Goal: Task Accomplishment & Management: Complete application form

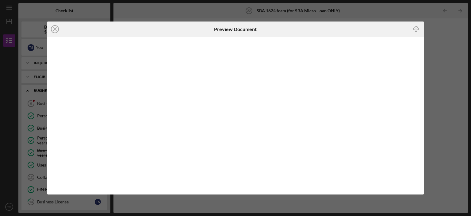
scroll to position [209, 0]
click at [52, 29] on icon "Icon/Close" at bounding box center [54, 28] width 15 height 15
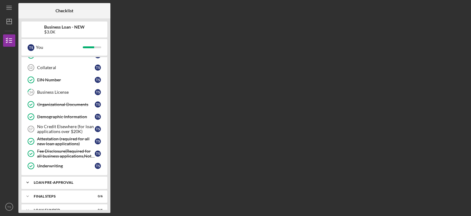
scroll to position [117, 0]
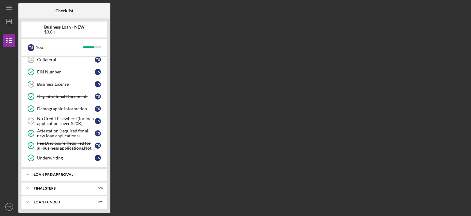
click at [72, 172] on div "LOAN PRE-APPROVAL" at bounding box center [67, 174] width 66 height 4
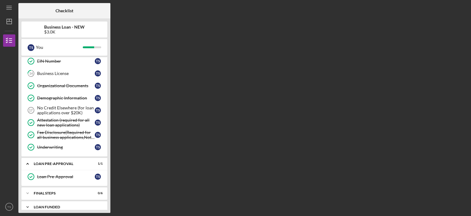
scroll to position [133, 0]
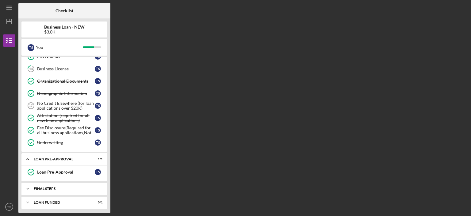
click at [76, 191] on div "Icon/Expander FINAL STEPS 0 / 6" at bounding box center [64, 188] width 86 height 12
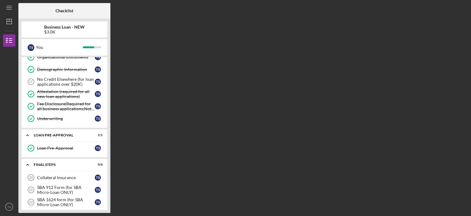
scroll to position [194, 0]
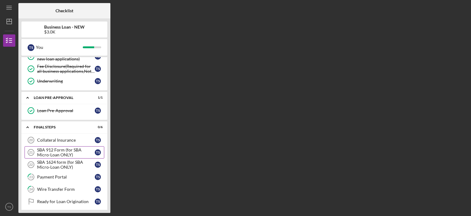
click at [68, 152] on div "SBA 912 Form (for SBA Micro-Loan ONLY)" at bounding box center [66, 152] width 58 height 10
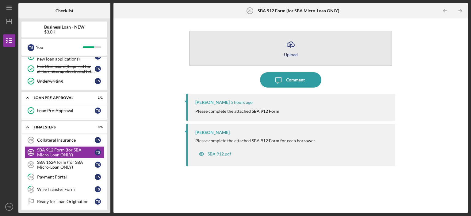
click at [292, 50] on icon "Icon/Upload" at bounding box center [290, 44] width 15 height 15
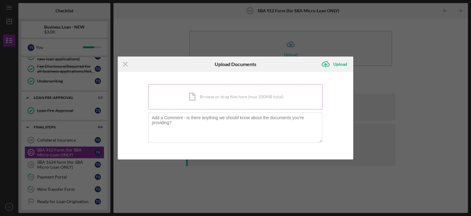
click at [220, 96] on div "Icon/Document Browse or drag files here (max 100MB total) Tap to choose files o…" at bounding box center [235, 96] width 174 height 25
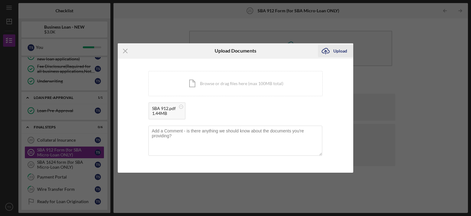
click at [338, 52] on div "Upload" at bounding box center [340, 51] width 14 height 12
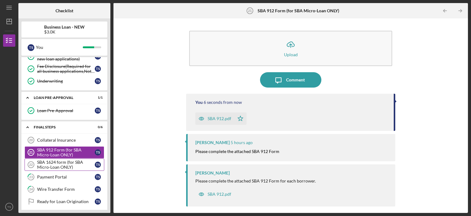
click at [71, 160] on div "SBA 1624 form (for SBA Micro-Loan ONLY)" at bounding box center [66, 164] width 58 height 10
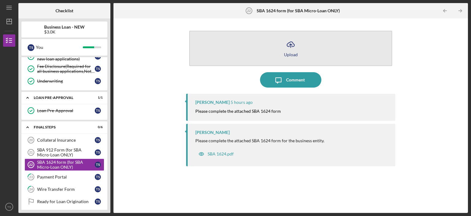
click at [288, 51] on icon "Icon/Upload" at bounding box center [290, 44] width 15 height 15
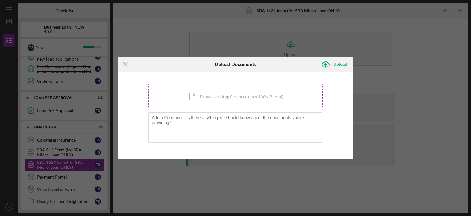
click at [243, 97] on div "Icon/Document Browse or drag files here (max 100MB total) Tap to choose files o…" at bounding box center [235, 96] width 174 height 25
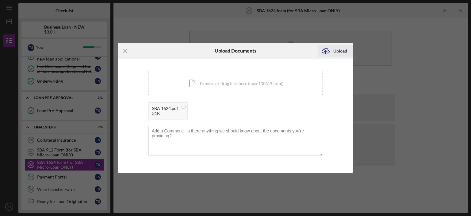
click at [337, 51] on div "Upload" at bounding box center [340, 51] width 14 height 12
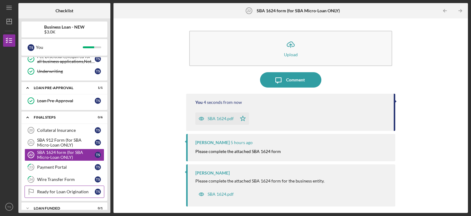
scroll to position [209, 0]
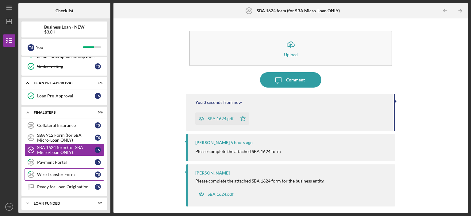
click at [72, 174] on link "24 Wire Transfer Form T S" at bounding box center [65, 174] width 80 height 12
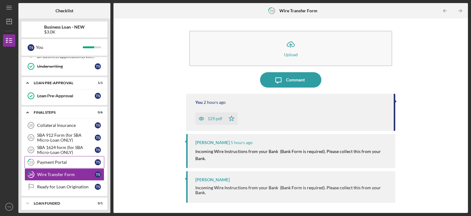
click at [69, 159] on div "Payment Portal" at bounding box center [66, 161] width 58 height 5
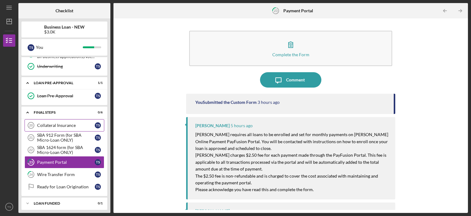
click at [74, 125] on link "Collateral Insurance 20 Collateral Insurance T S" at bounding box center [65, 125] width 80 height 12
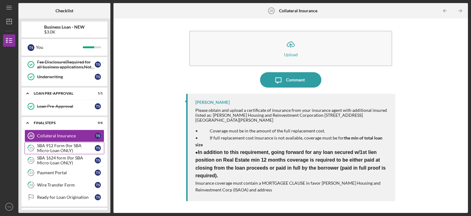
scroll to position [209, 0]
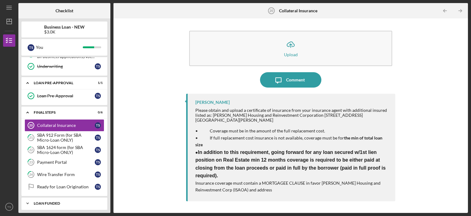
click at [69, 201] on div "LOAN FUNDED" at bounding box center [67, 203] width 66 height 4
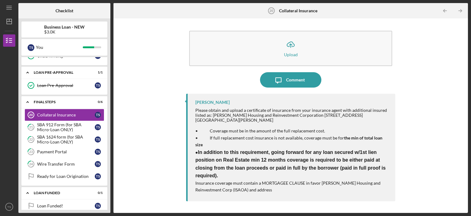
scroll to position [224, 0]
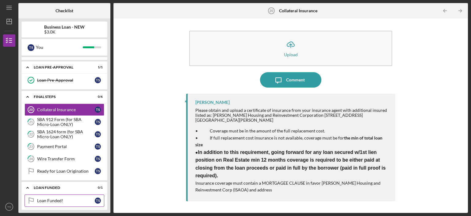
click at [75, 198] on div "Loan Funded!" at bounding box center [66, 200] width 58 height 5
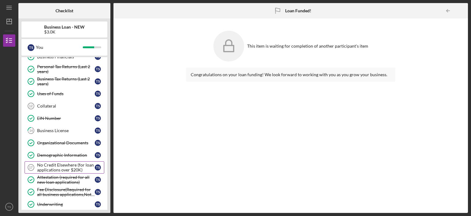
scroll to position [40, 0]
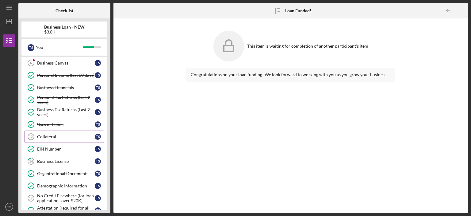
click at [76, 137] on div "Collateral" at bounding box center [66, 136] width 58 height 5
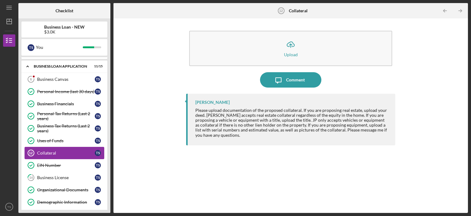
scroll to position [10, 0]
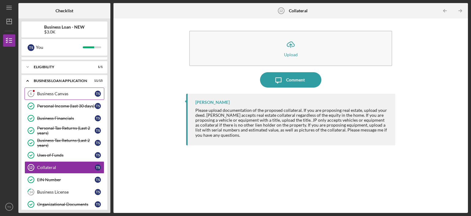
click at [75, 93] on div "Business Canvas" at bounding box center [66, 93] width 58 height 5
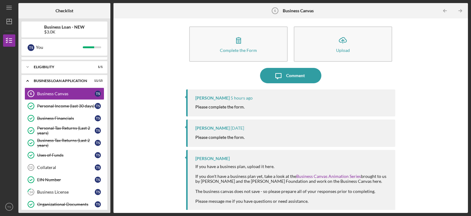
scroll to position [6, 0]
